Goal: Communication & Community: Answer question/provide support

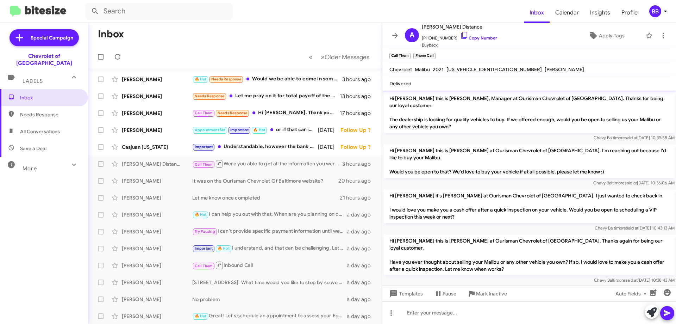
scroll to position [180, 0]
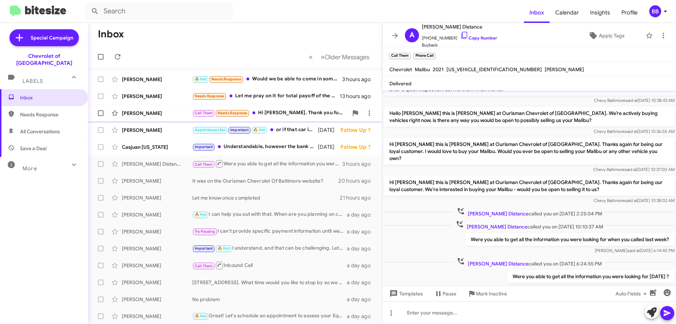
click at [287, 113] on div "Call Them Needs Response Hi [PERSON_NAME]. Thank you for the follow-up The sale…" at bounding box center [270, 113] width 156 height 8
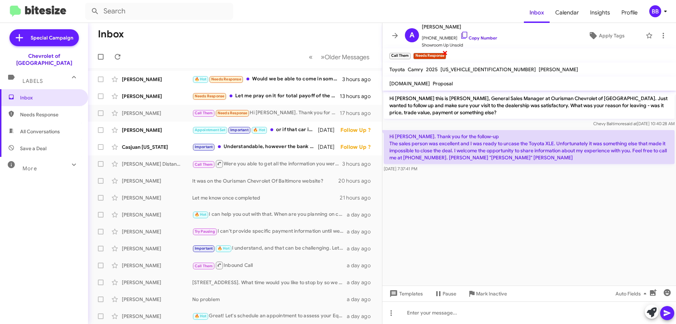
click at [445, 53] on span "×" at bounding box center [445, 52] width 6 height 8
click at [592, 38] on icon at bounding box center [593, 35] width 8 height 8
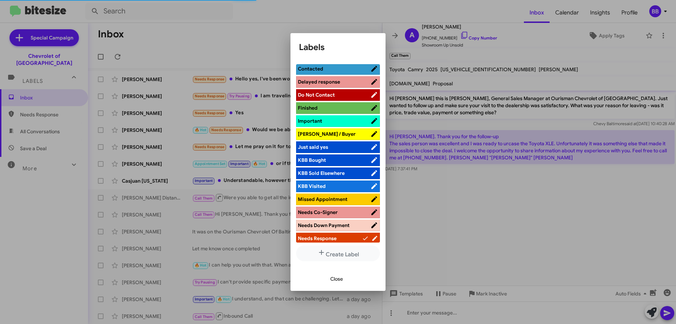
scroll to position [317, 0]
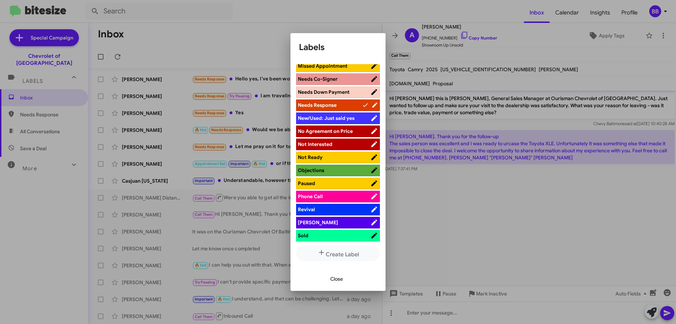
click at [341, 183] on span "Paused" at bounding box center [334, 183] width 73 height 7
click at [338, 198] on span "Phone Call" at bounding box center [334, 196] width 73 height 7
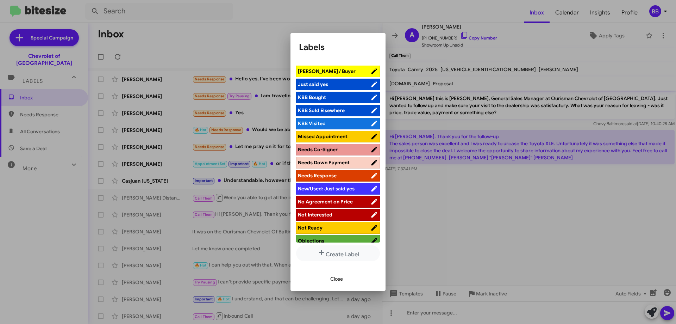
click at [339, 152] on span "Needs Co-Signer" at bounding box center [334, 149] width 73 height 7
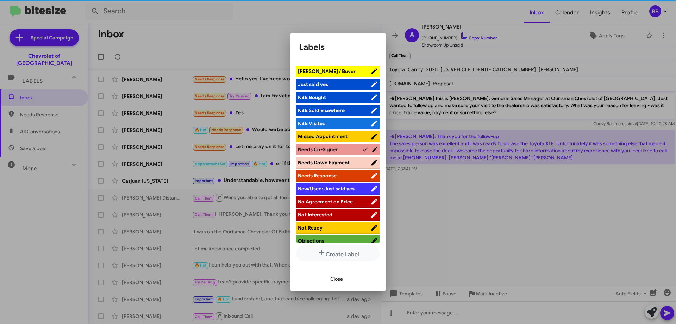
click at [338, 278] on span "Close" at bounding box center [336, 278] width 13 height 13
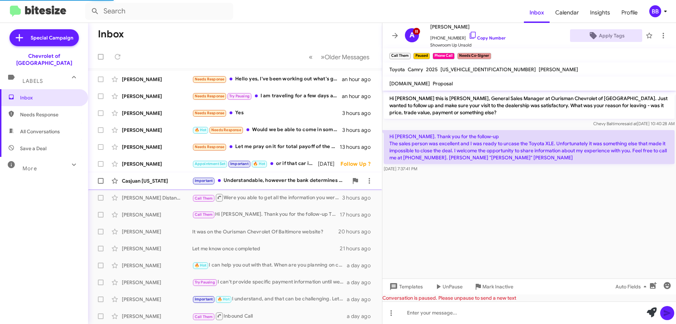
click at [256, 182] on div "Important Understandable, however the bank determines what the down payment wou…" at bounding box center [270, 180] width 156 height 8
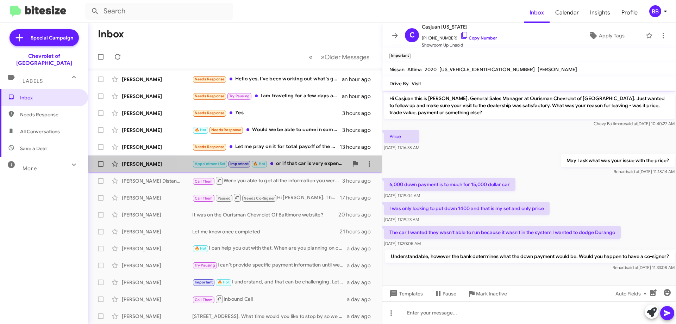
click at [289, 164] on div "Appointment Set Important 🔥 Hot or if that car is very expensive, my friend" at bounding box center [270, 164] width 156 height 8
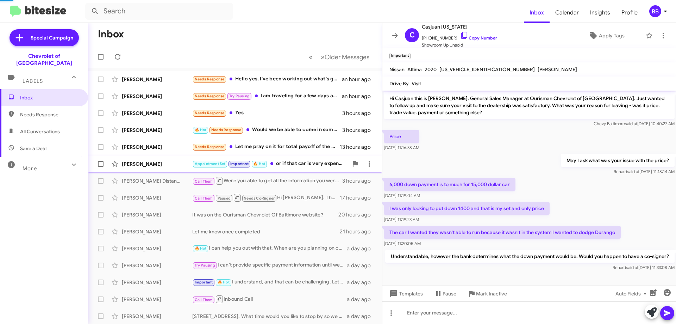
scroll to position [340, 0]
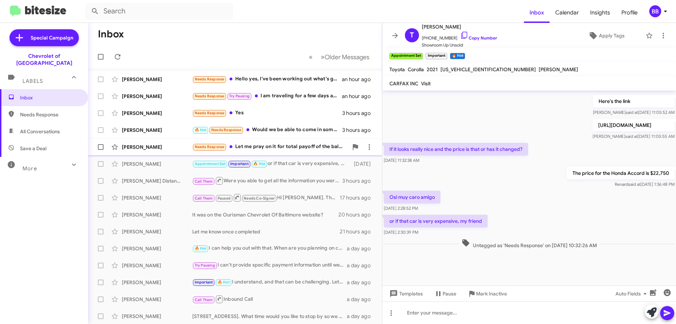
click at [295, 147] on div "Needs Response Let me pray on it for total payoff of the balance. 54,436 mi." at bounding box center [270, 147] width 156 height 8
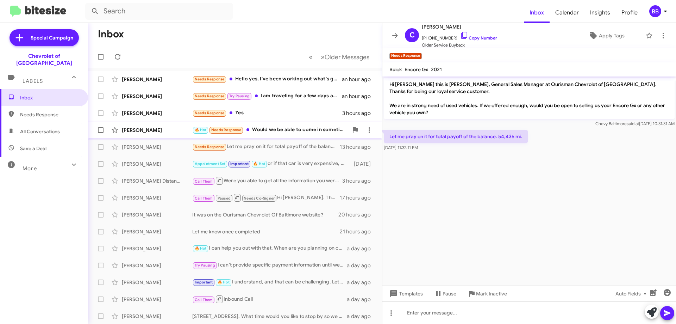
click at [299, 126] on div "🔥 Hot Needs Response Would we be able to come in sometime [DATE]?" at bounding box center [270, 130] width 156 height 8
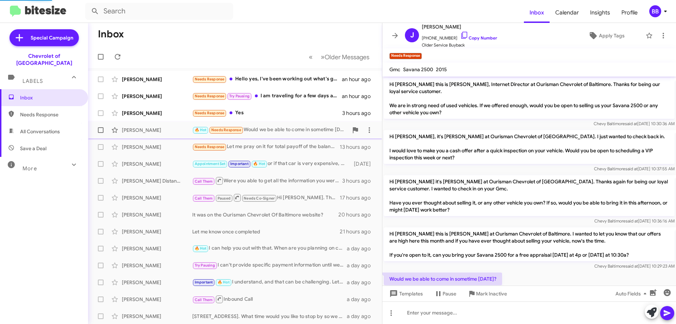
scroll to position [18, 0]
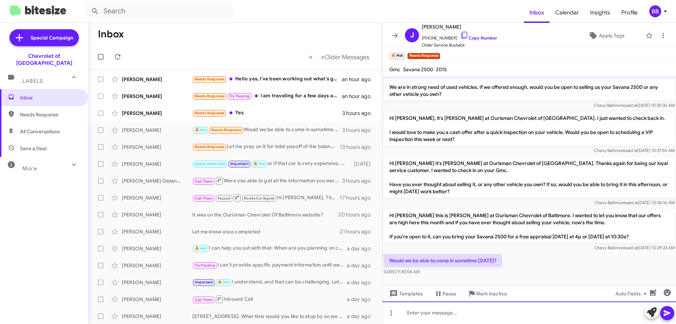
click at [478, 313] on div at bounding box center [529, 312] width 294 height 23
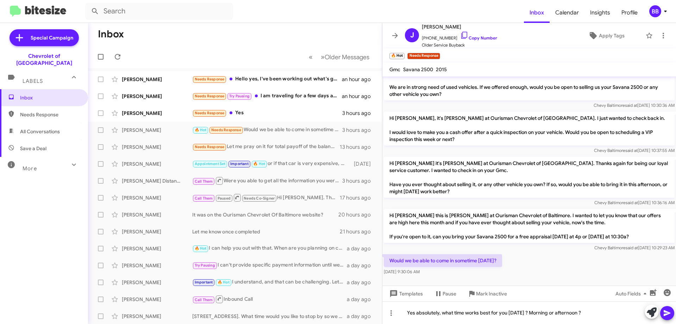
click at [668, 313] on icon at bounding box center [667, 312] width 8 height 8
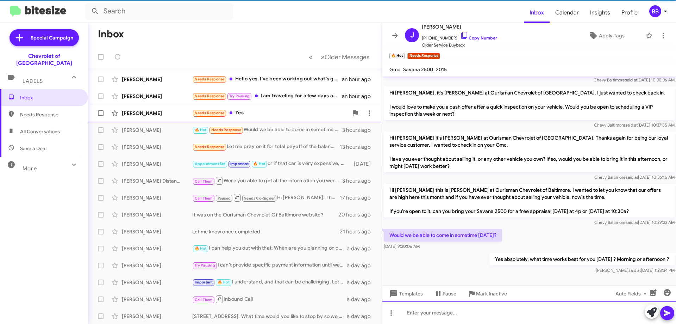
scroll to position [44, 0]
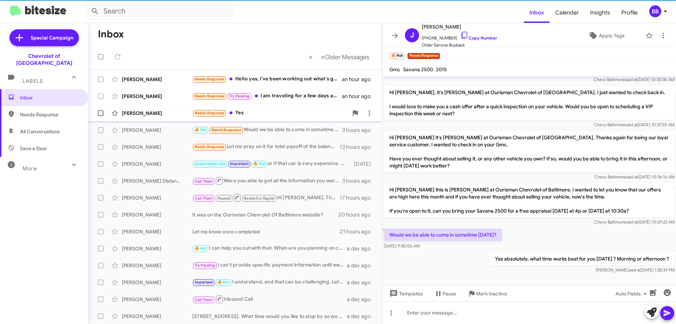
click at [284, 110] on div "Needs Response Yes" at bounding box center [270, 113] width 156 height 8
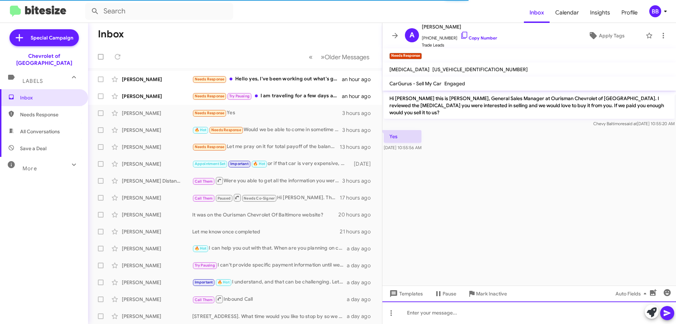
click at [452, 312] on div at bounding box center [529, 312] width 294 height 23
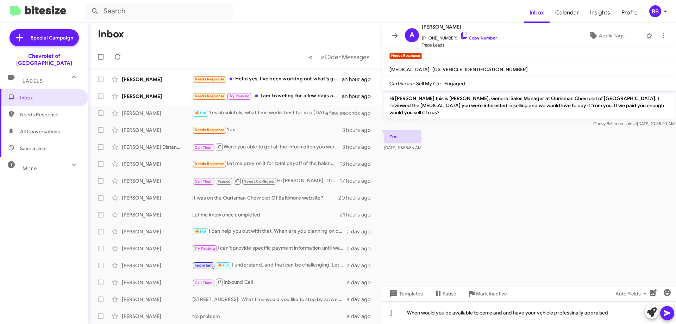
drag, startPoint x: 571, startPoint y: 314, endPoint x: 604, endPoint y: 161, distance: 156.6
click at [604, 161] on cdk-virtual-scroll-viewport "Hi [PERSON_NAME] this is [PERSON_NAME], General Sales Manager at Ourisman Chevr…" at bounding box center [529, 187] width 294 height 195
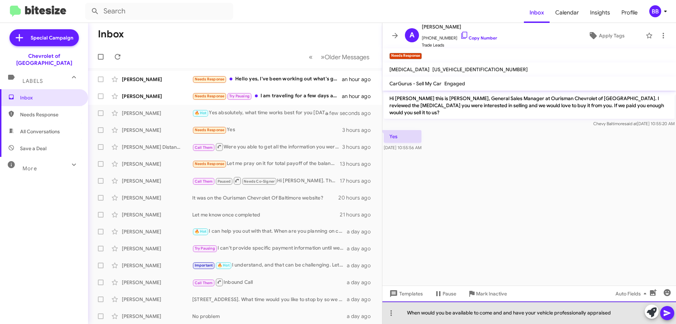
click at [609, 313] on div "When would you be available to come and and have your vehicle professionally ap…" at bounding box center [529, 312] width 294 height 23
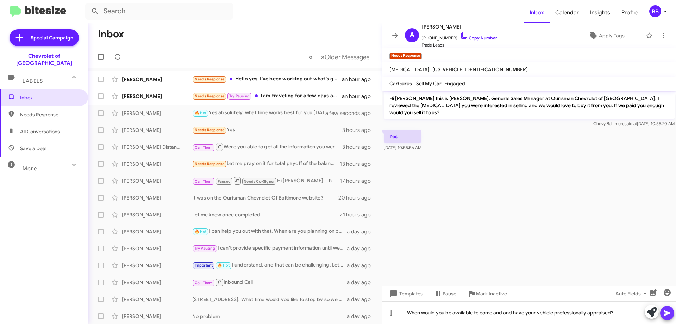
click at [667, 314] on icon at bounding box center [667, 312] width 8 height 8
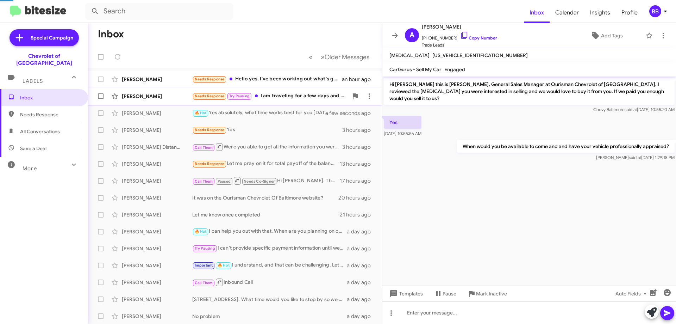
click at [286, 92] on div "Needs Response Try Pausing I am traveling for a few days and will be back in to…" at bounding box center [270, 96] width 156 height 8
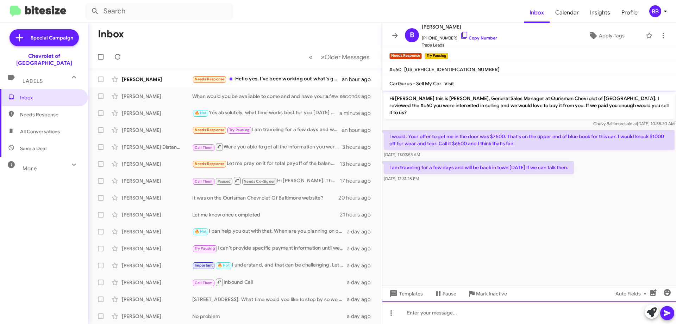
click at [444, 309] on div at bounding box center [529, 312] width 294 height 23
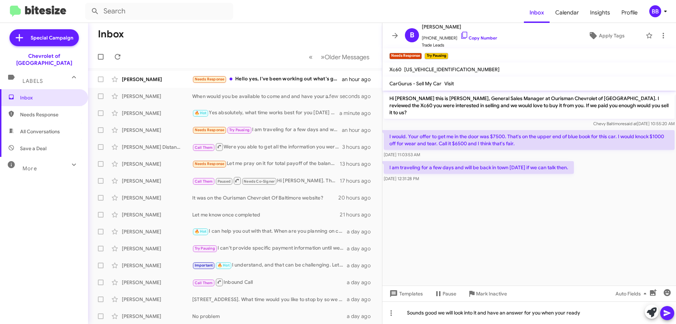
click at [673, 314] on button at bounding box center [667, 313] width 14 height 14
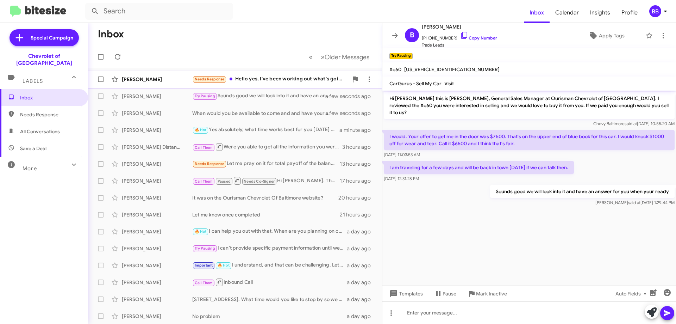
click at [274, 81] on div "Needs Response Hello yes, I've been working out what's going on with a trade fo…" at bounding box center [270, 79] width 156 height 8
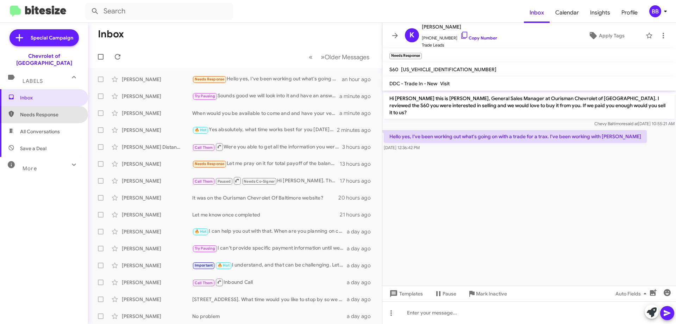
click at [53, 111] on span "Needs Response" at bounding box center [50, 114] width 60 height 7
type input "in:needs-response"
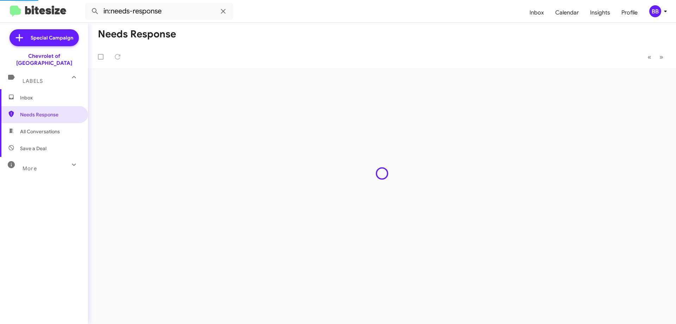
click at [38, 159] on div "More" at bounding box center [37, 165] width 63 height 13
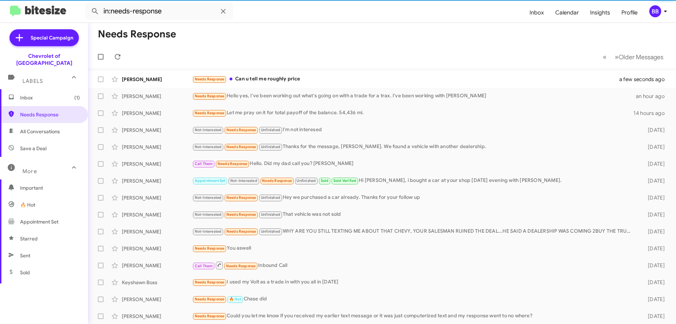
click at [56, 94] on span "Inbox (1)" at bounding box center [50, 97] width 60 height 7
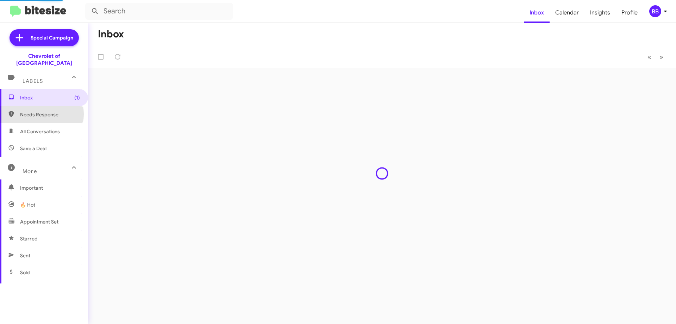
click at [41, 111] on span "Needs Response" at bounding box center [50, 114] width 60 height 7
type input "in:needs-response"
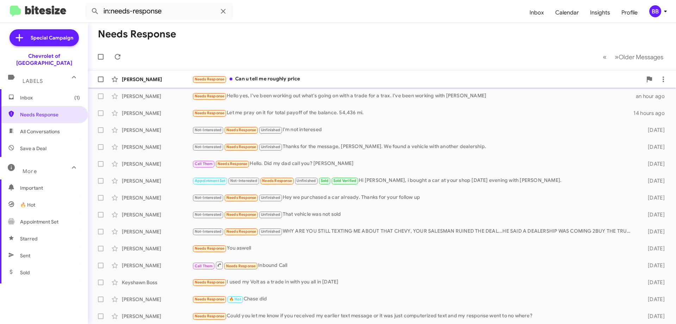
click at [296, 74] on div "[PERSON_NAME] Needs Response Can u tell me roughly price a few seconds ago" at bounding box center [382, 79] width 577 height 14
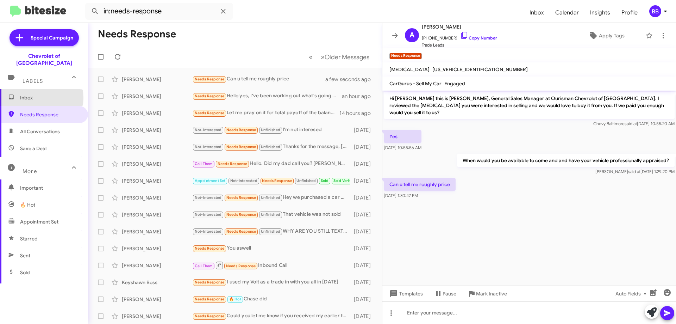
click at [27, 94] on span "Inbox" at bounding box center [50, 97] width 60 height 7
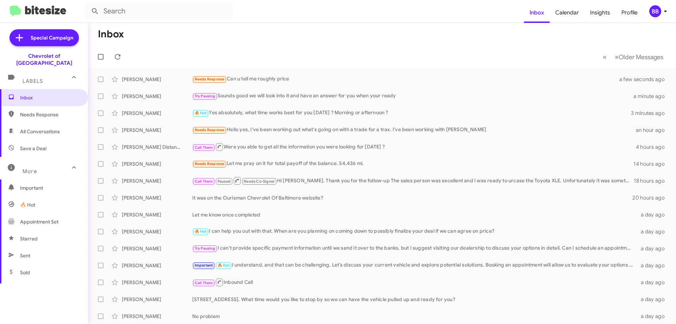
click at [60, 56] on div "Chevrolet of [GEOGRAPHIC_DATA]" at bounding box center [44, 59] width 88 height 14
click at [59, 128] on span "All Conversations" at bounding box center [40, 131] width 40 height 7
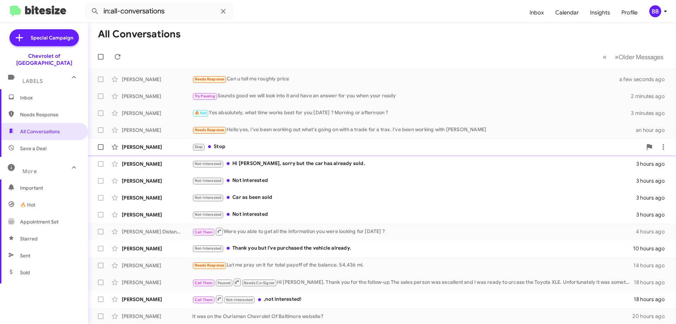
click at [279, 147] on div "Stop Stop" at bounding box center [417, 147] width 450 height 8
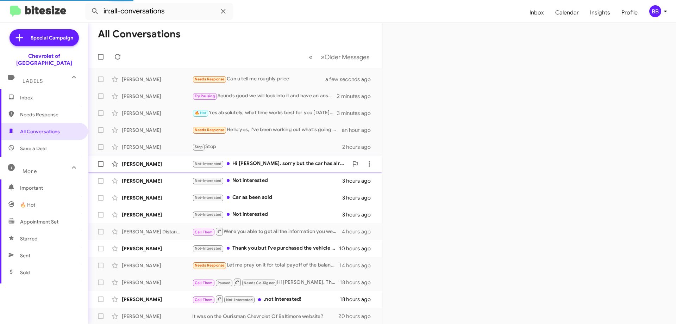
click at [287, 162] on div "Not-Interested Hi [PERSON_NAME], sorry but the car has already sold." at bounding box center [270, 164] width 156 height 8
click at [282, 176] on div "[PERSON_NAME] Not-Interested Not interested 3 hours ago" at bounding box center [235, 181] width 283 height 14
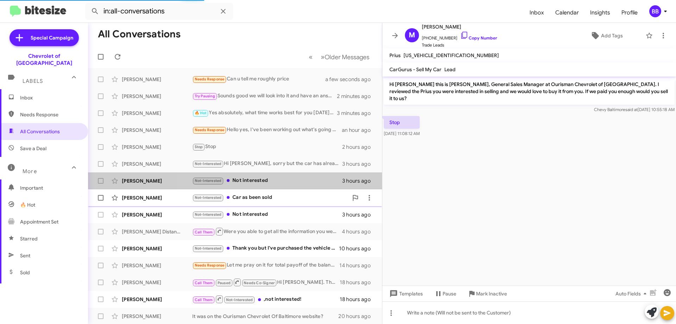
click at [283, 192] on div "[PERSON_NAME] Not-Interested Car as been sold 3 hours ago" at bounding box center [235, 197] width 283 height 14
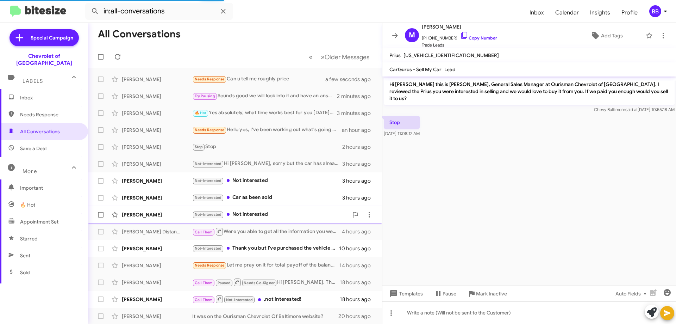
click at [280, 212] on div "Not-Interested Not interested" at bounding box center [270, 214] width 156 height 8
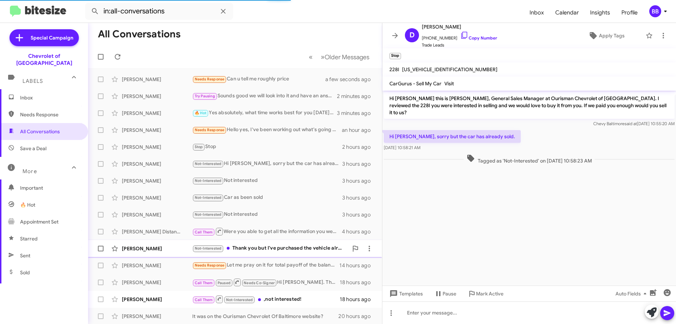
click at [291, 247] on div "Not-Interested Thank you but I've purchased the vehicle already." at bounding box center [270, 248] width 156 height 8
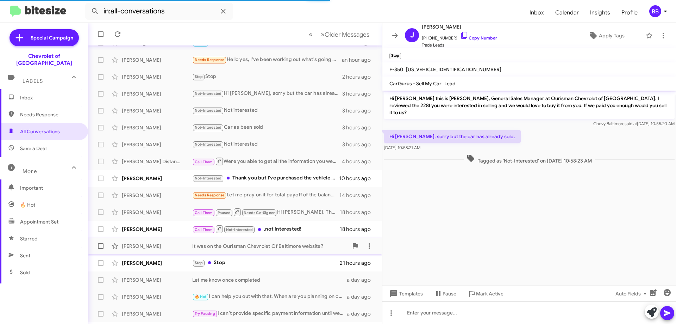
scroll to position [70, 0]
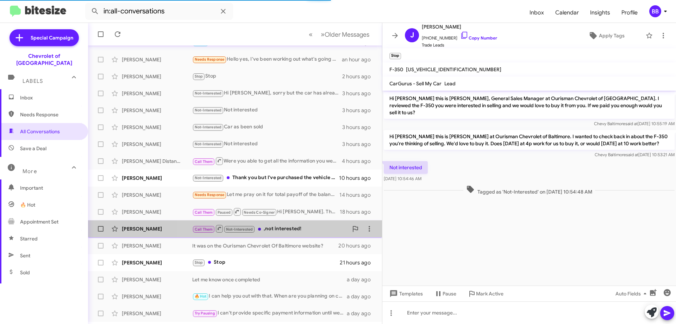
click at [298, 229] on div "Call Them Not-Interested ,not interested!" at bounding box center [270, 228] width 156 height 9
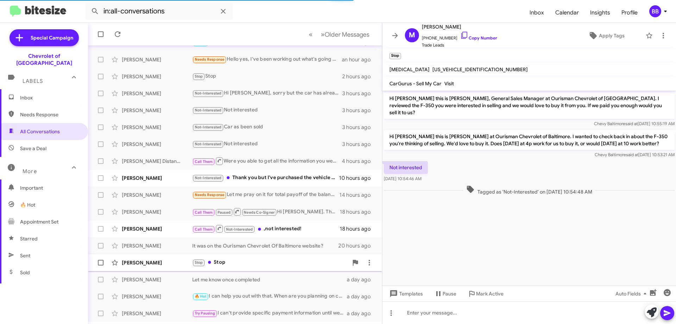
click at [272, 260] on div "Stop Stop" at bounding box center [270, 262] width 156 height 8
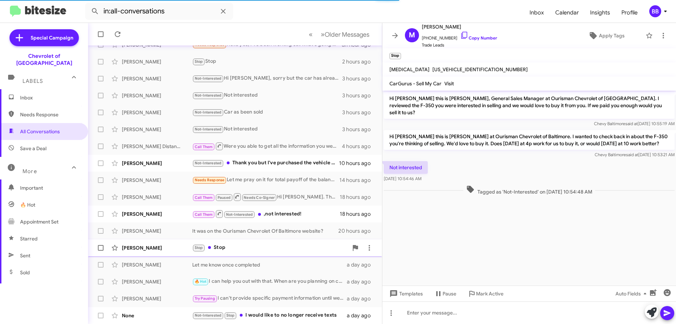
scroll to position [187, 0]
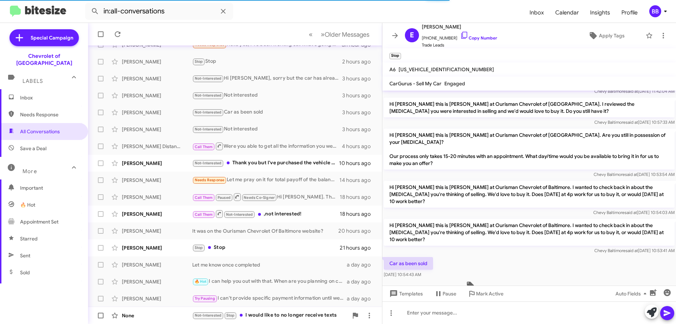
click at [291, 316] on div "Not-Interested Stop I would like to no longer receive texts" at bounding box center [270, 315] width 156 height 8
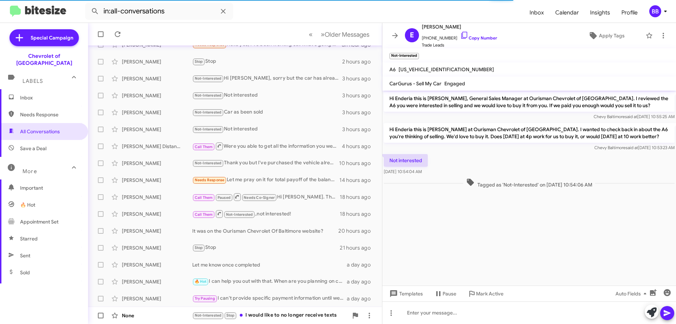
click at [298, 314] on div "Not-Interested Stop I would like to no longer receive texts" at bounding box center [270, 315] width 156 height 8
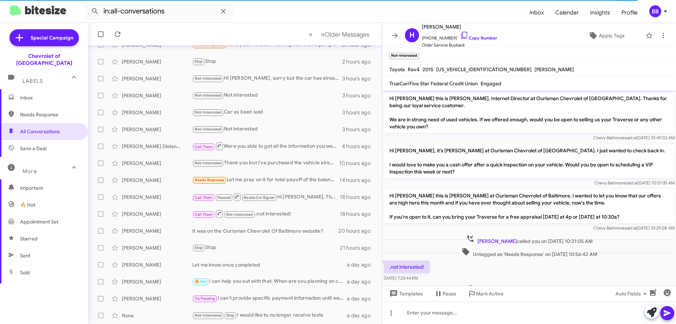
scroll to position [23, 0]
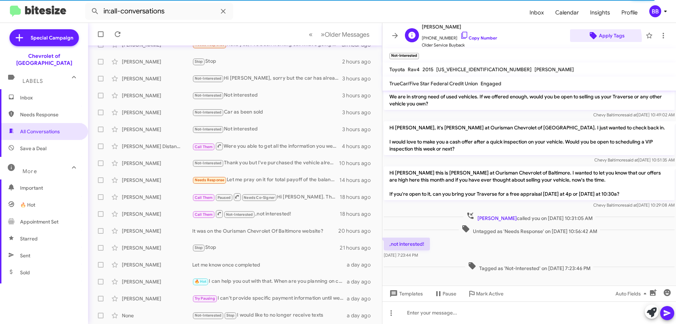
click at [599, 39] on span "Apply Tags" at bounding box center [612, 35] width 26 height 13
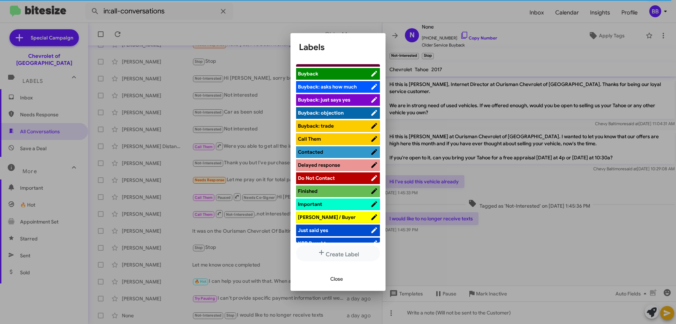
scroll to position [106, 0]
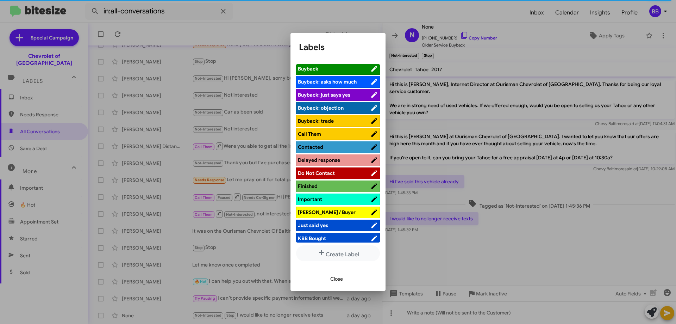
click at [327, 170] on span "Do Not Contact" at bounding box center [316, 173] width 37 height 6
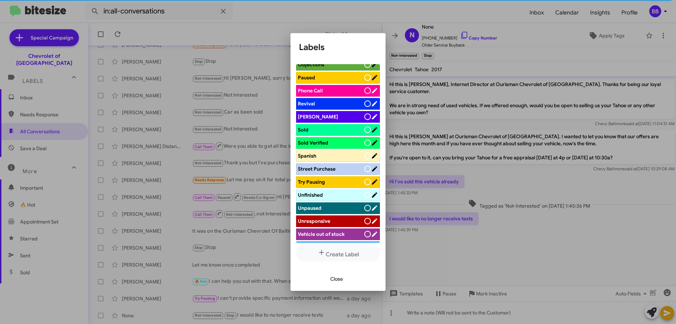
scroll to position [448, 0]
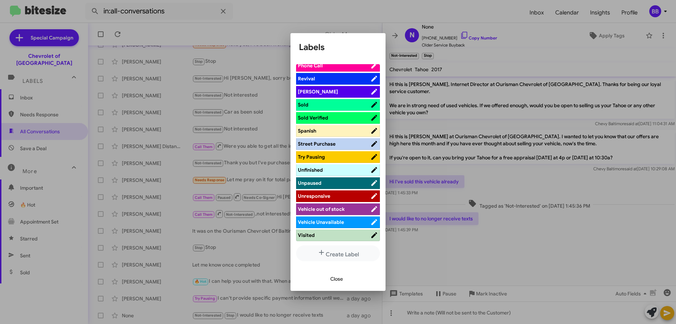
click at [337, 280] on span "Close" at bounding box center [336, 278] width 13 height 13
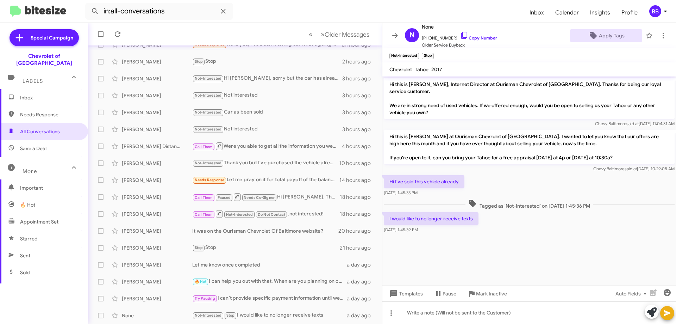
click at [47, 111] on span "Needs Response" at bounding box center [50, 114] width 60 height 7
type input "in:needs-response"
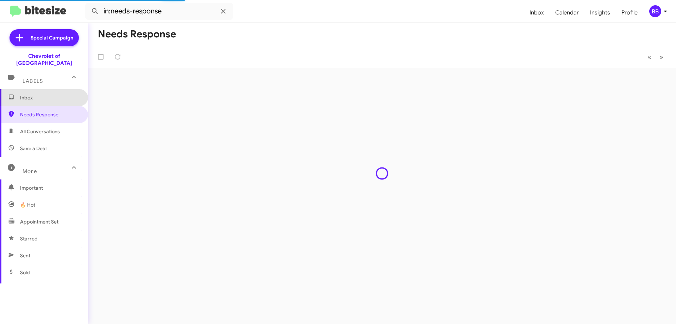
click at [61, 94] on span "Inbox" at bounding box center [50, 97] width 60 height 7
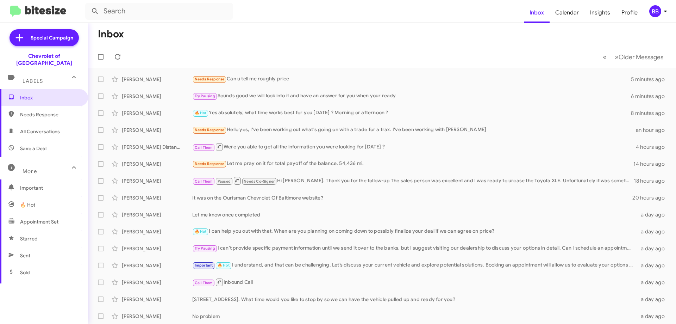
click at [286, 40] on mat-toolbar-row "Inbox" at bounding box center [382, 34] width 588 height 23
click at [372, 50] on mat-toolbar-row "« Previous » Next Older Messages" at bounding box center [382, 56] width 588 height 23
